Goal: Task Accomplishment & Management: Use online tool/utility

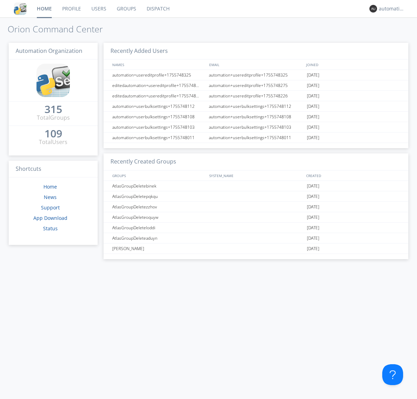
click at [158, 9] on link "Dispatch" at bounding box center [158, 8] width 33 height 17
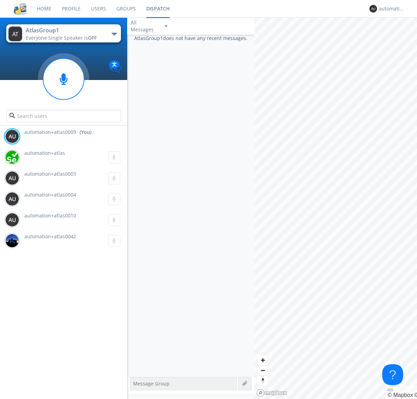
click at [114, 34] on div "button" at bounding box center [115, 34] width 6 height 3
click at [0, 0] on span "AtlasGroupDispatch5" at bounding box center [0, 0] width 0 height 0
click at [390, 9] on div "automation+atlas0009" at bounding box center [392, 8] width 26 height 7
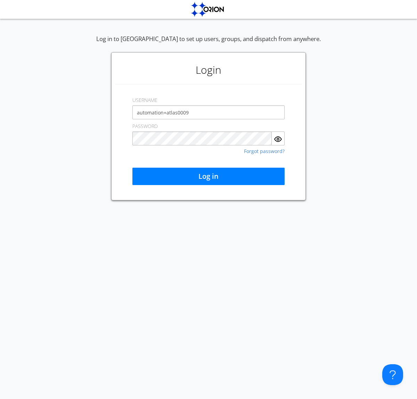
type input "automation+atlas0009"
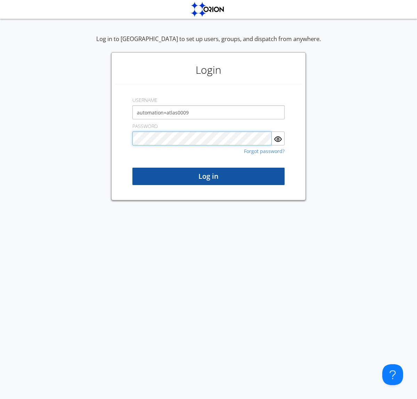
click at [209, 176] on button "Log in" at bounding box center [209, 176] width 152 height 17
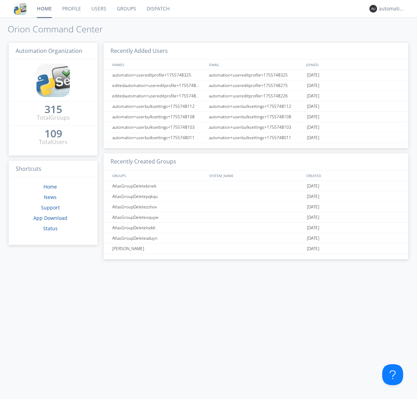
click at [158, 9] on link "Dispatch" at bounding box center [158, 8] width 33 height 17
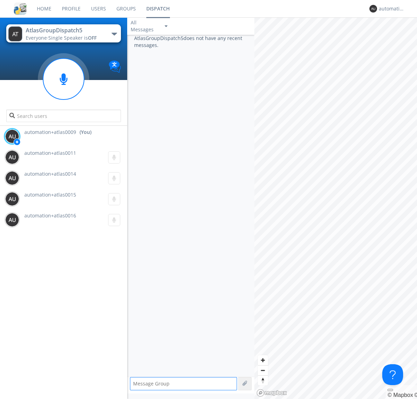
click at [114, 34] on div "button" at bounding box center [115, 34] width 6 height 3
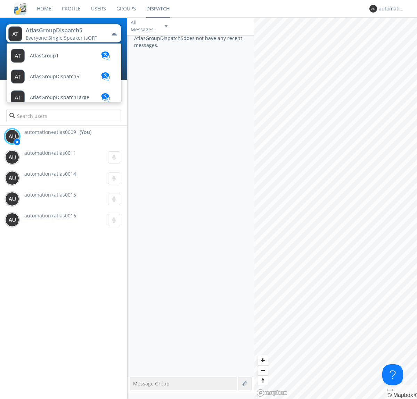
click at [44, 56] on span "AtlasGroup1" at bounding box center [44, 55] width 29 height 5
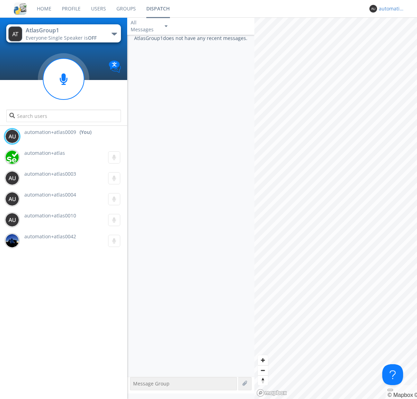
click at [390, 9] on div "automation+atlas0009" at bounding box center [392, 8] width 26 height 7
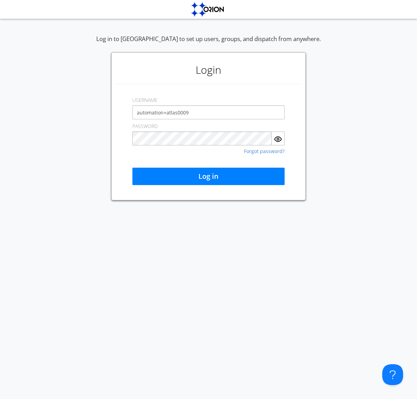
type input "automation+atlas0009"
click at [209, 176] on button "Log in" at bounding box center [209, 176] width 152 height 17
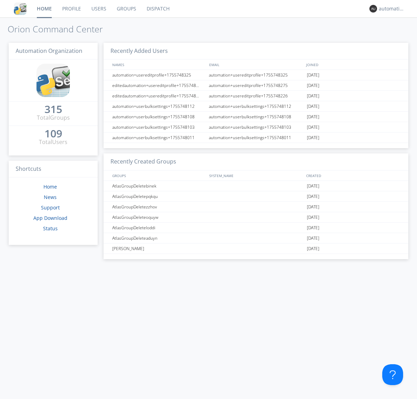
click at [158, 9] on link "Dispatch" at bounding box center [158, 8] width 33 height 17
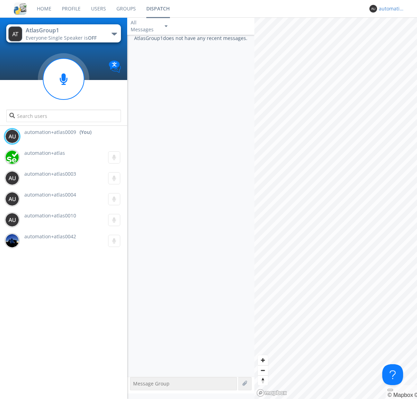
click at [390, 9] on div "automation+atlas0009" at bounding box center [392, 8] width 26 height 7
